Goal: Use online tool/utility: Utilize a website feature to perform a specific function

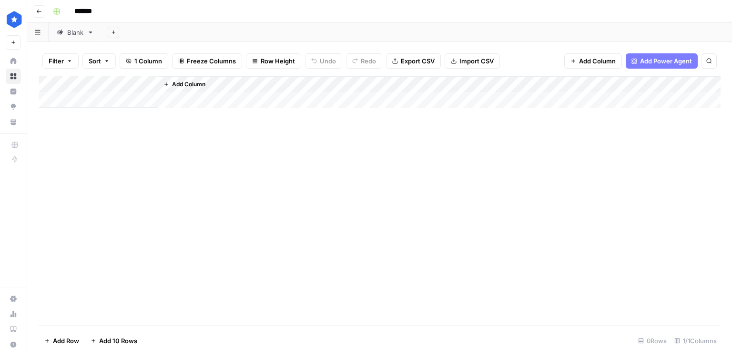
click at [64, 34] on div "Blank" at bounding box center [70, 33] width 27 height 10
click at [198, 212] on div "Add Column" at bounding box center [380, 200] width 682 height 249
click at [697, 300] on div "Add Column" at bounding box center [380, 200] width 682 height 249
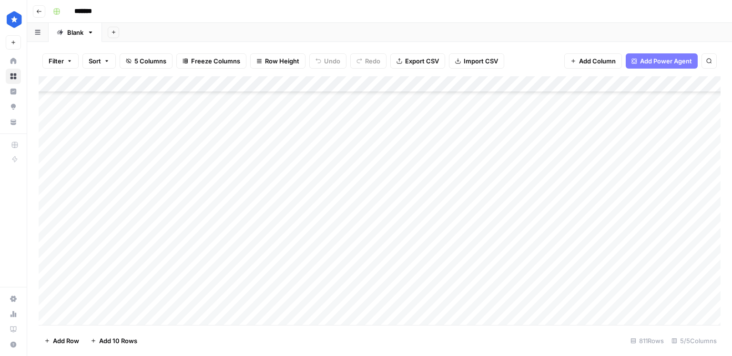
click at [252, 315] on div "Add Column" at bounding box center [380, 200] width 682 height 249
click at [106, 316] on div "Add Column" at bounding box center [380, 200] width 682 height 249
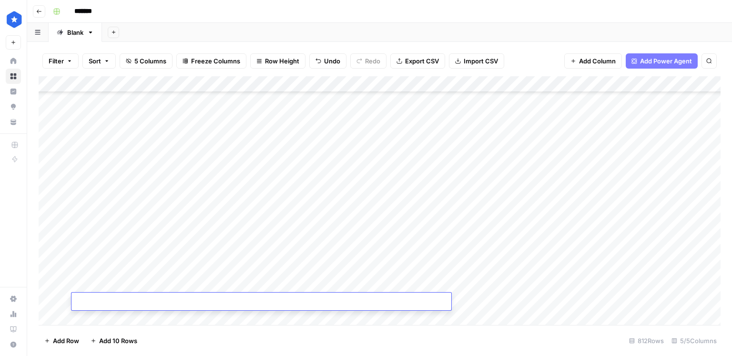
click at [193, 300] on textarea at bounding box center [262, 302] width 380 height 13
type textarea "**********"
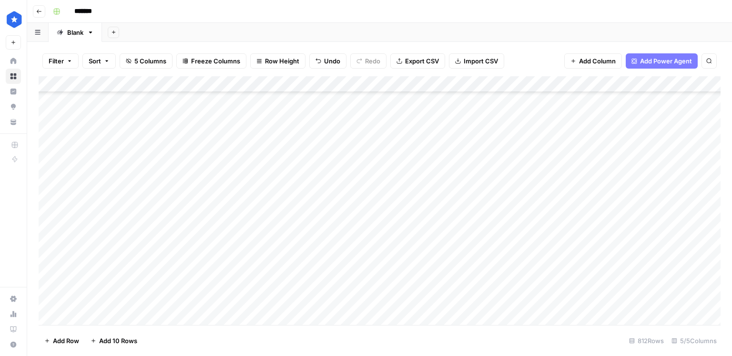
click at [491, 289] on div "Add Column" at bounding box center [380, 200] width 682 height 249
click at [491, 301] on div "Add Column" at bounding box center [380, 200] width 682 height 249
click at [580, 302] on div "Add Column" at bounding box center [380, 200] width 682 height 249
